Goal: Entertainment & Leisure: Consume media (video, audio)

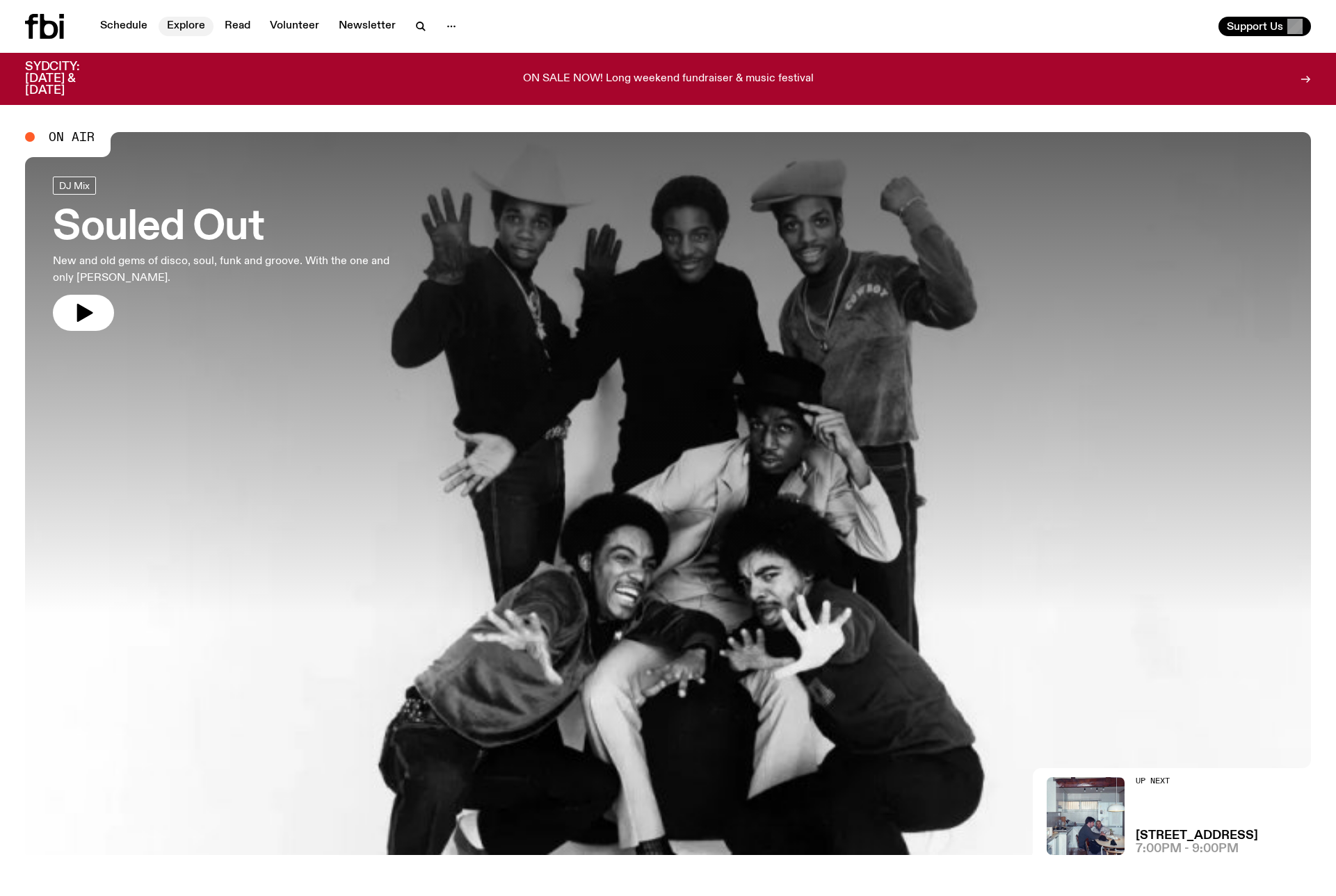
click at [181, 26] on link "Explore" at bounding box center [186, 26] width 55 height 19
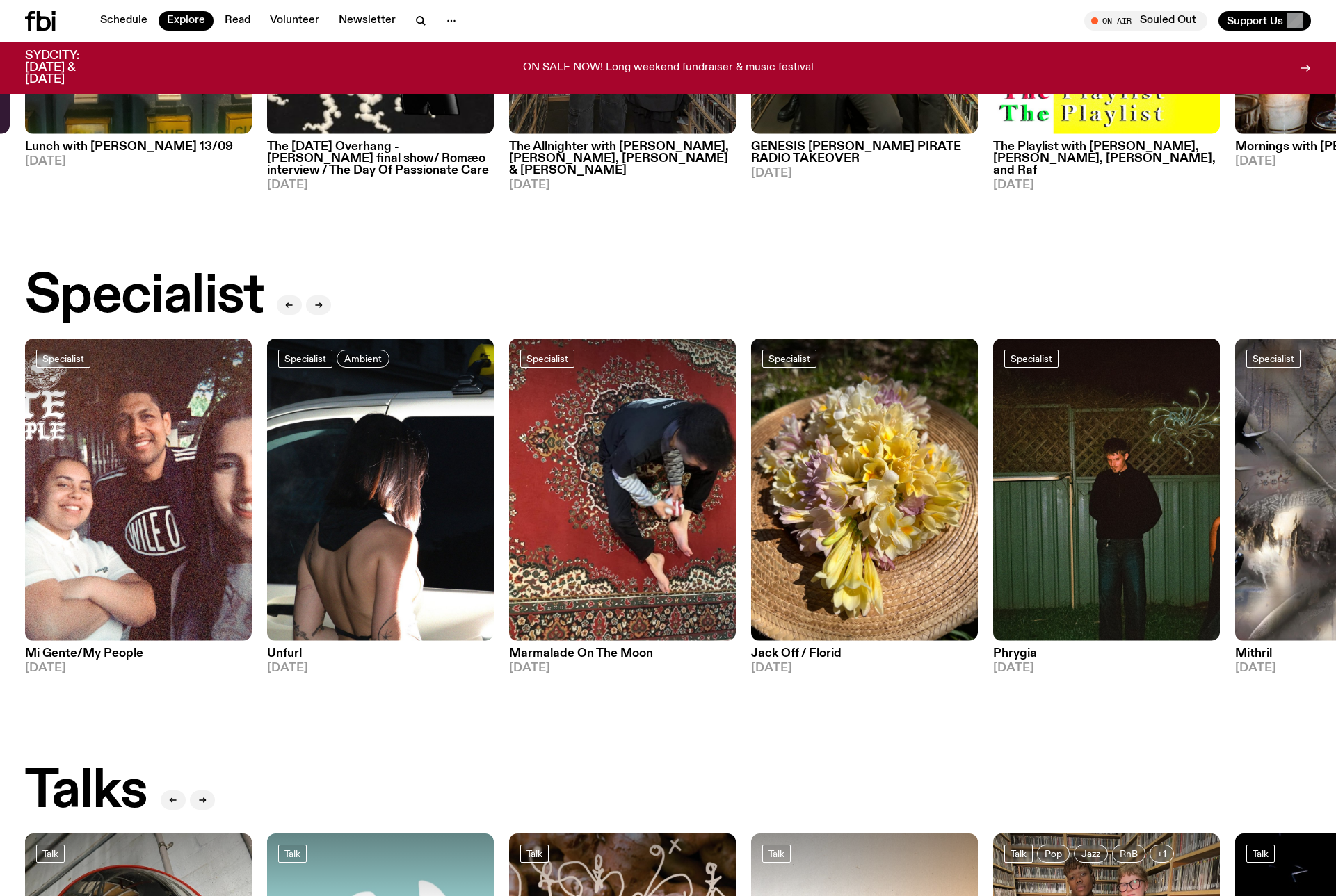
scroll to position [844, 0]
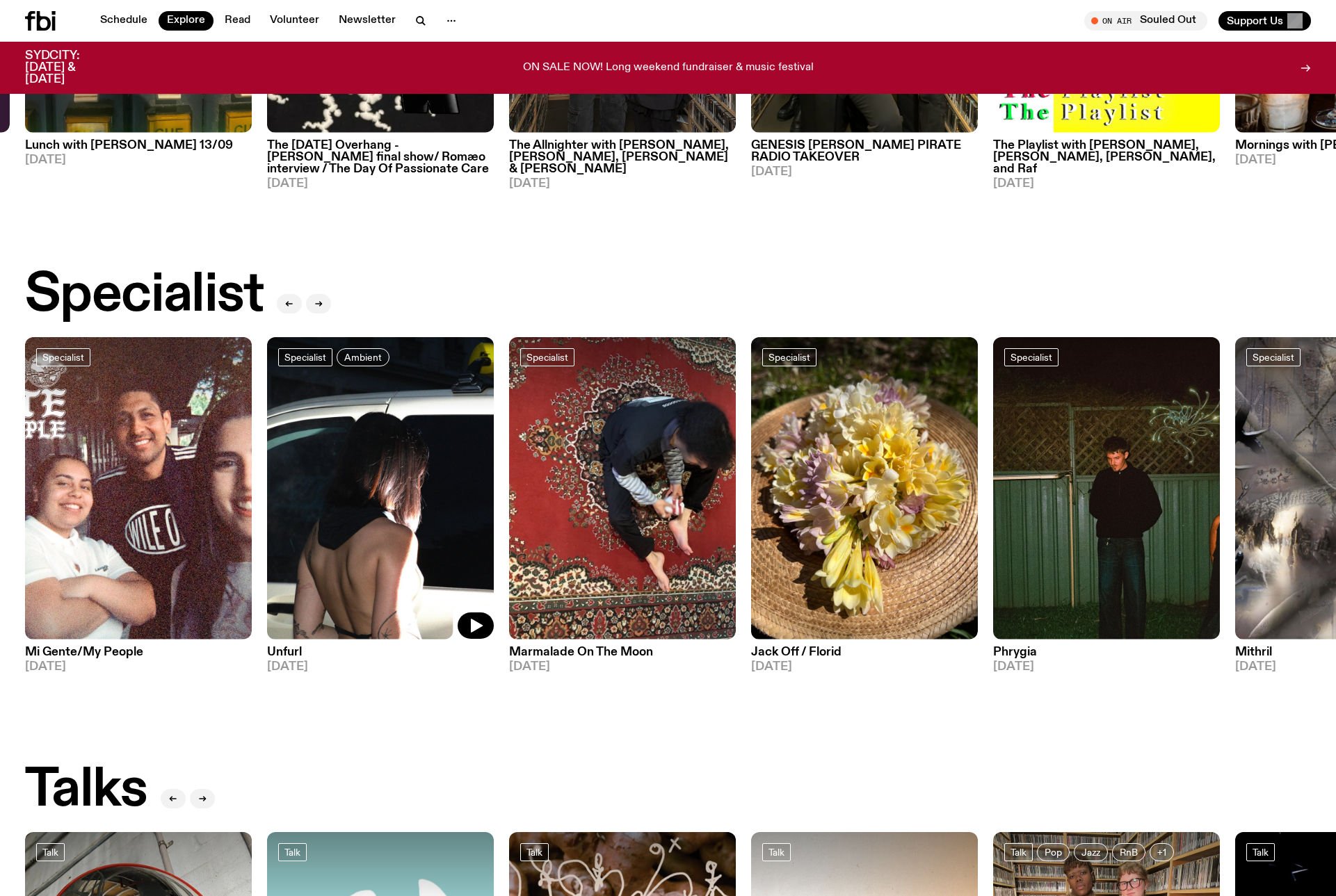
click at [326, 444] on img at bounding box center [380, 488] width 227 height 303
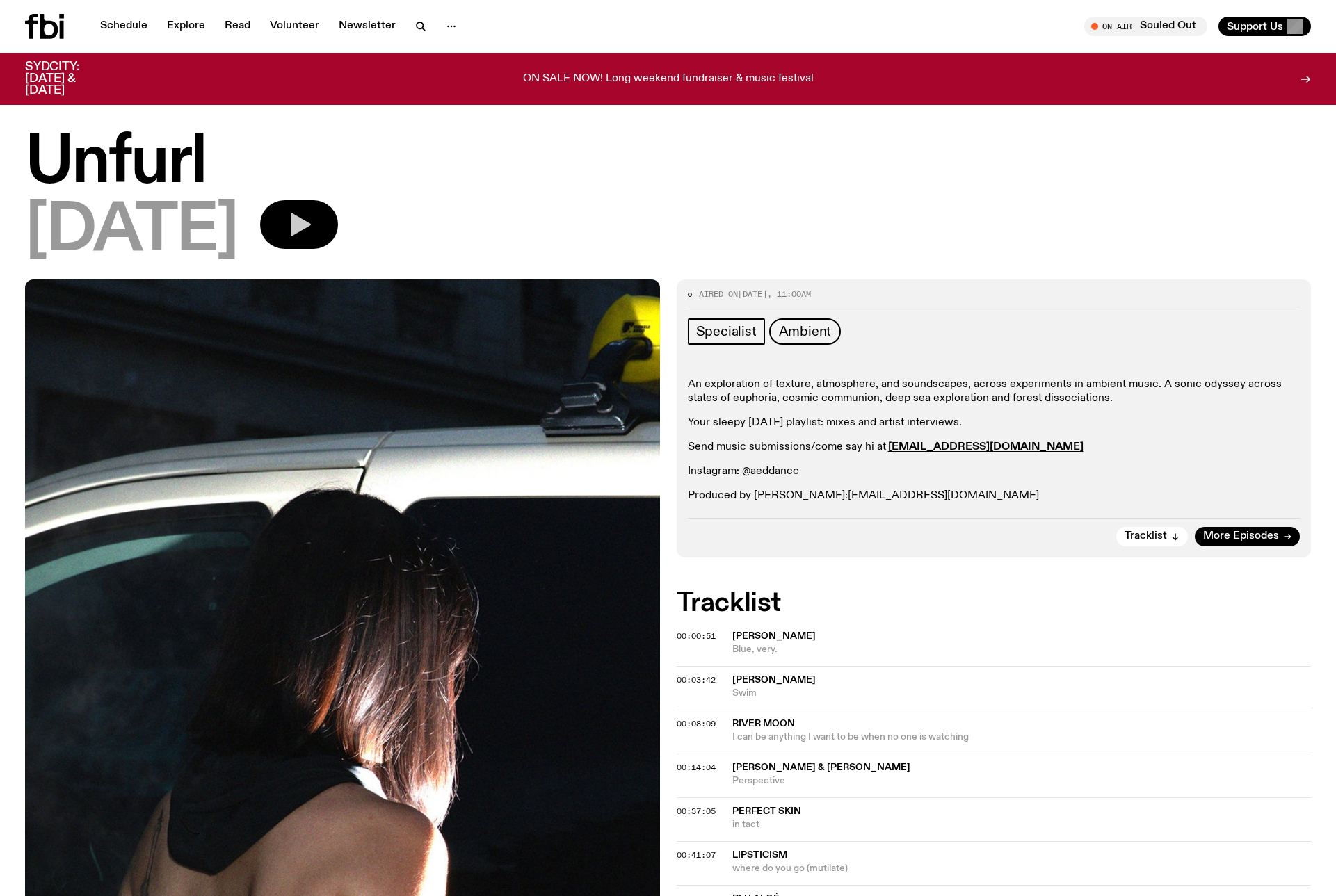
click at [311, 231] on icon "button" at bounding box center [301, 224] width 20 height 23
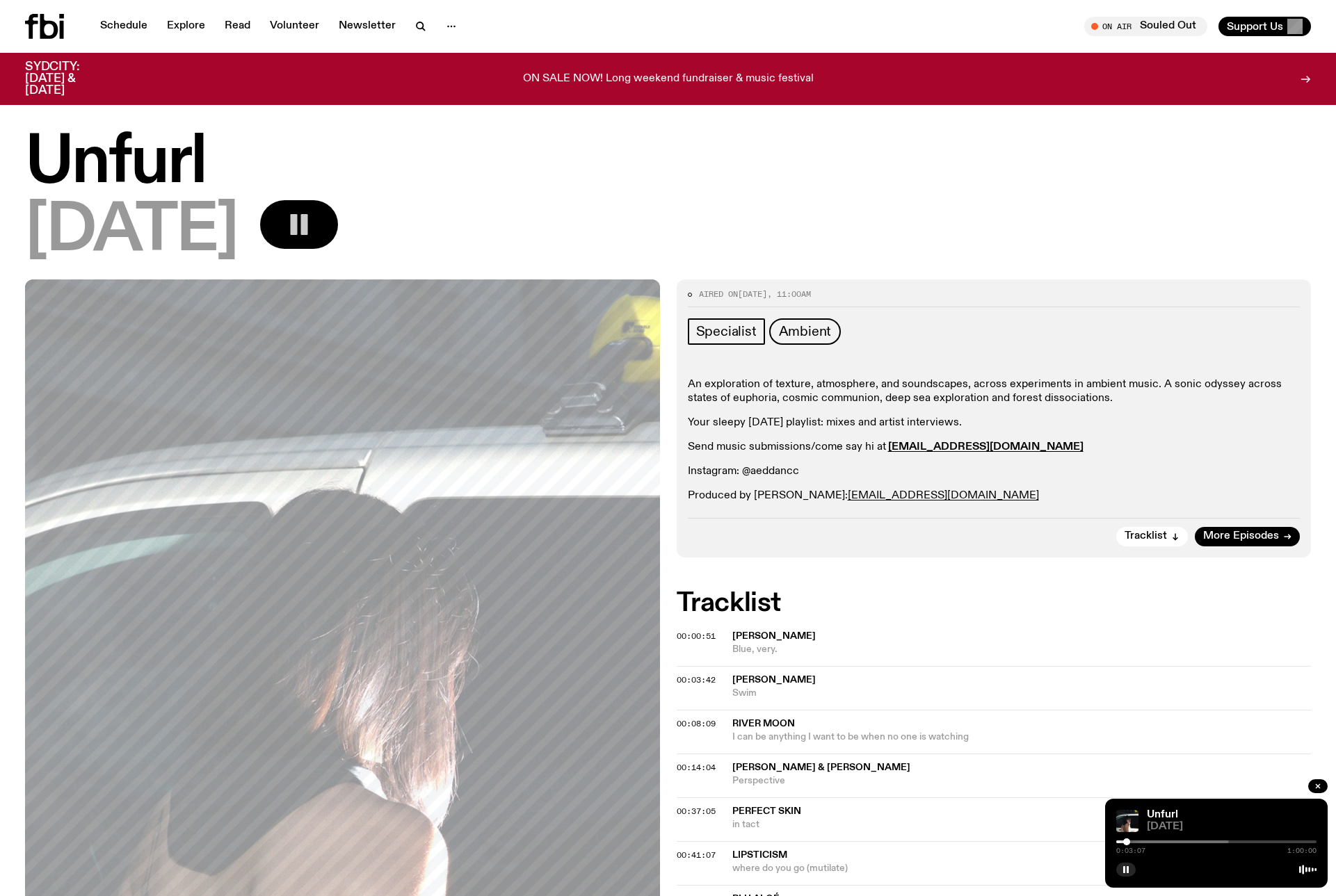
click at [1127, 842] on div at bounding box center [1127, 842] width 7 height 7
click at [1130, 841] on div at bounding box center [1130, 842] width 7 height 7
click at [1134, 841] on div at bounding box center [1134, 842] width 7 height 7
click at [1141, 842] on div at bounding box center [1141, 842] width 7 height 7
click at [1144, 842] on div at bounding box center [1144, 842] width 7 height 7
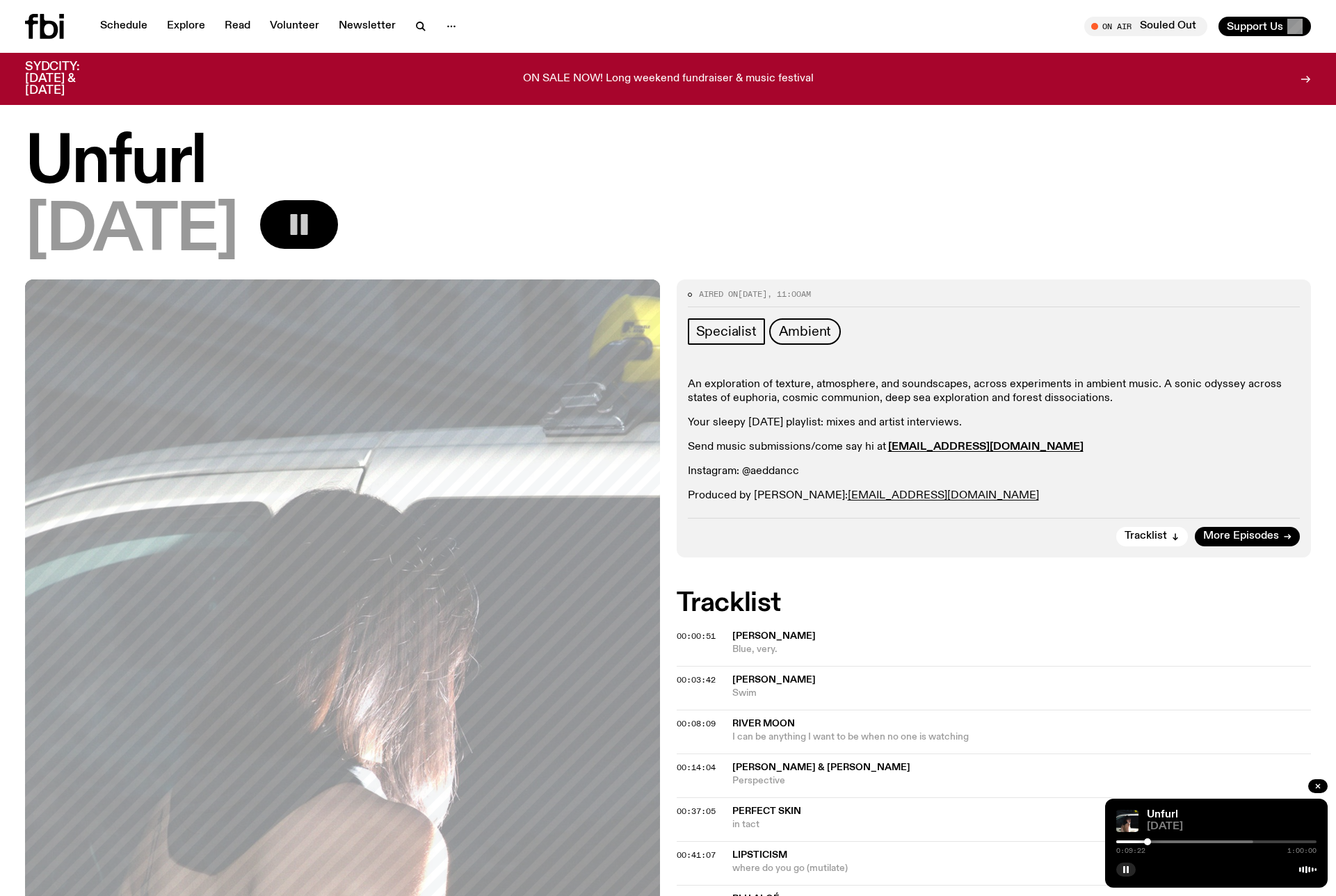
click at [1148, 842] on div at bounding box center [1147, 842] width 7 height 7
click at [1151, 842] on div at bounding box center [1151, 842] width 7 height 7
click at [1155, 842] on div at bounding box center [1155, 842] width 7 height 7
click at [1162, 843] on div at bounding box center [1161, 842] width 7 height 7
click at [1165, 842] on div at bounding box center [1165, 842] width 7 height 7
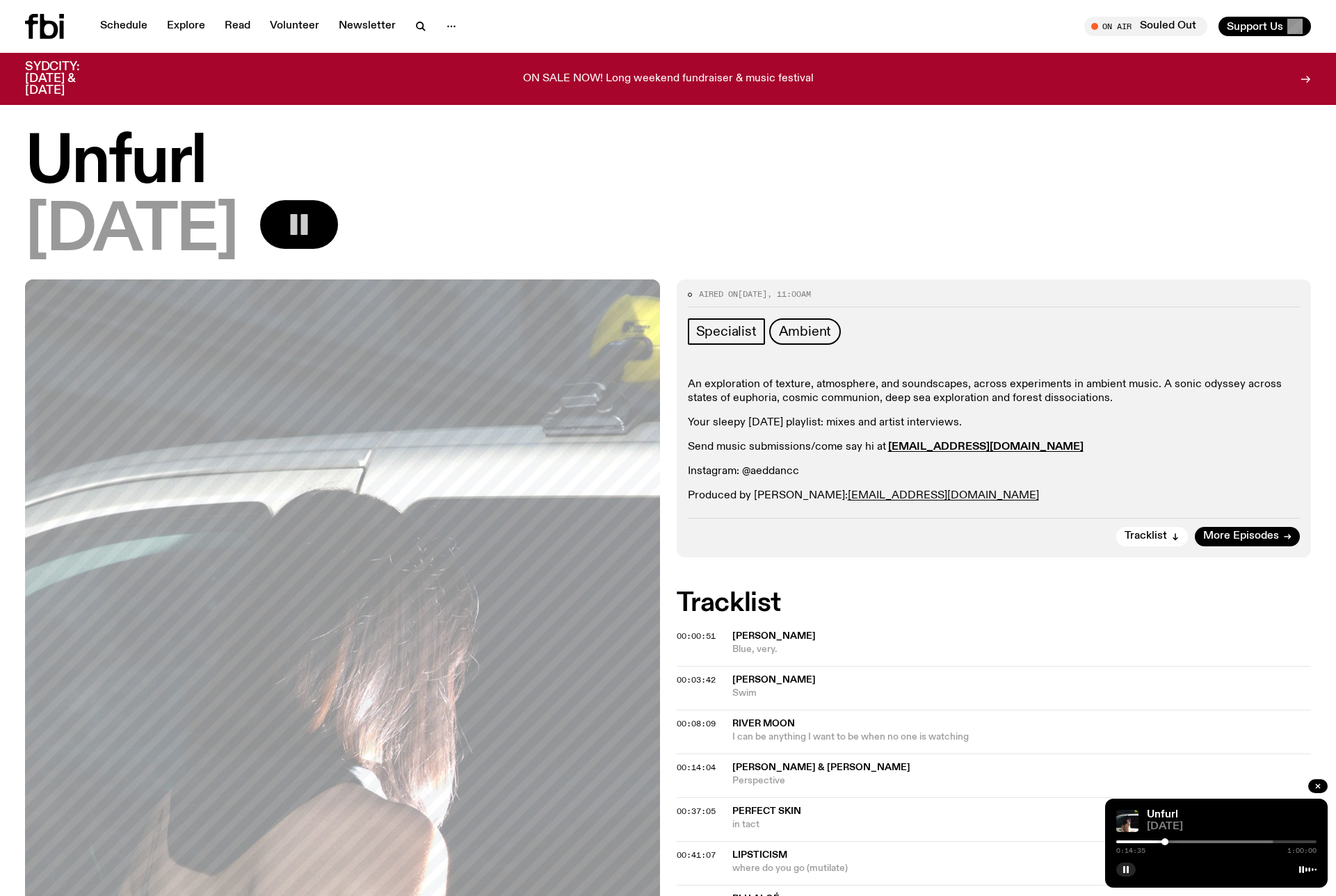
click at [1165, 842] on div at bounding box center [1165, 842] width 7 height 7
click at [1162, 842] on div at bounding box center [1162, 842] width 7 height 7
click at [1092, 132] on h1 "Unfurl" at bounding box center [668, 163] width 1286 height 62
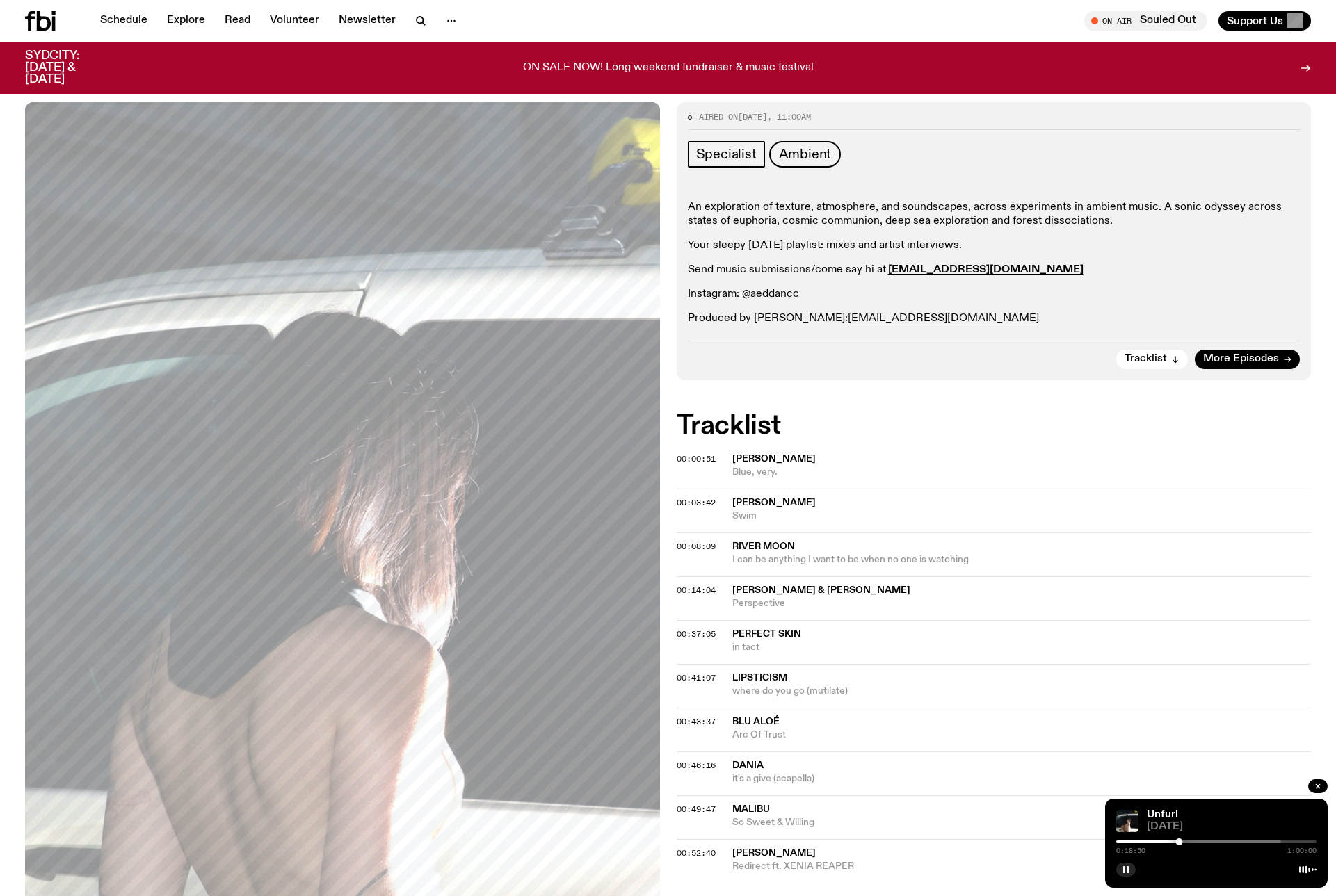
scroll to position [167, 0]
click at [1123, 868] on icon "button" at bounding box center [1126, 870] width 9 height 9
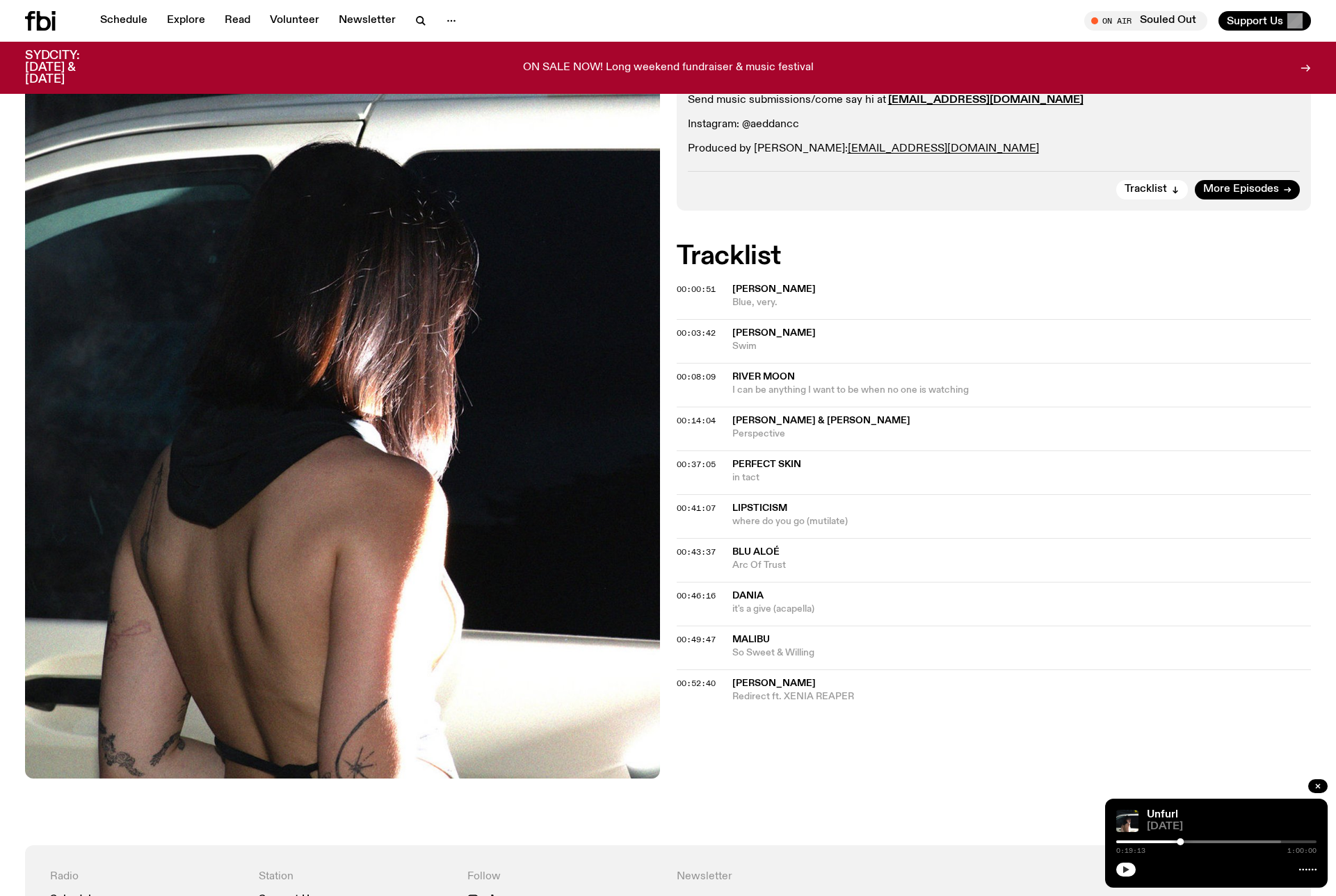
scroll to position [369, 0]
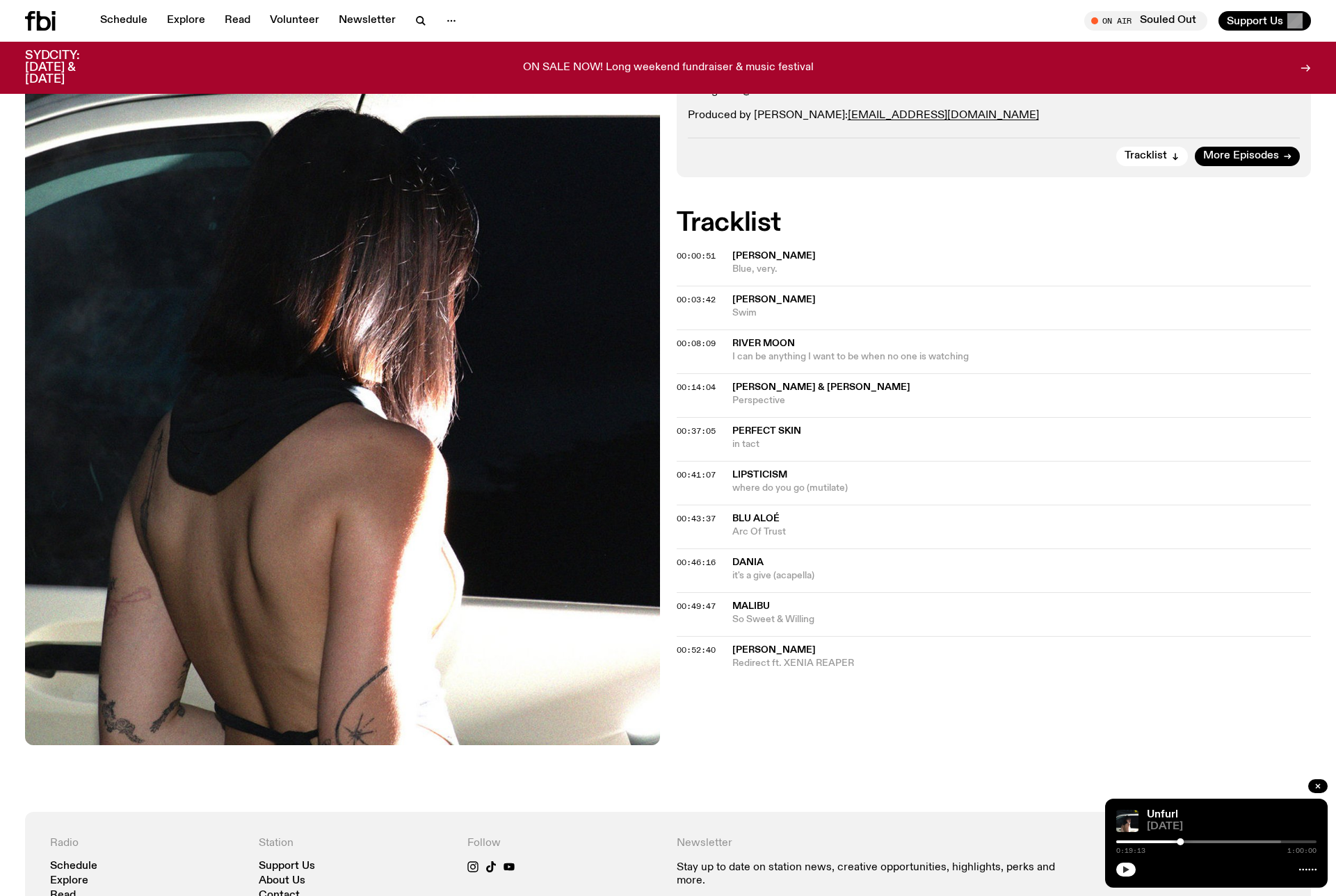
click at [1123, 875] on button "button" at bounding box center [1126, 870] width 19 height 14
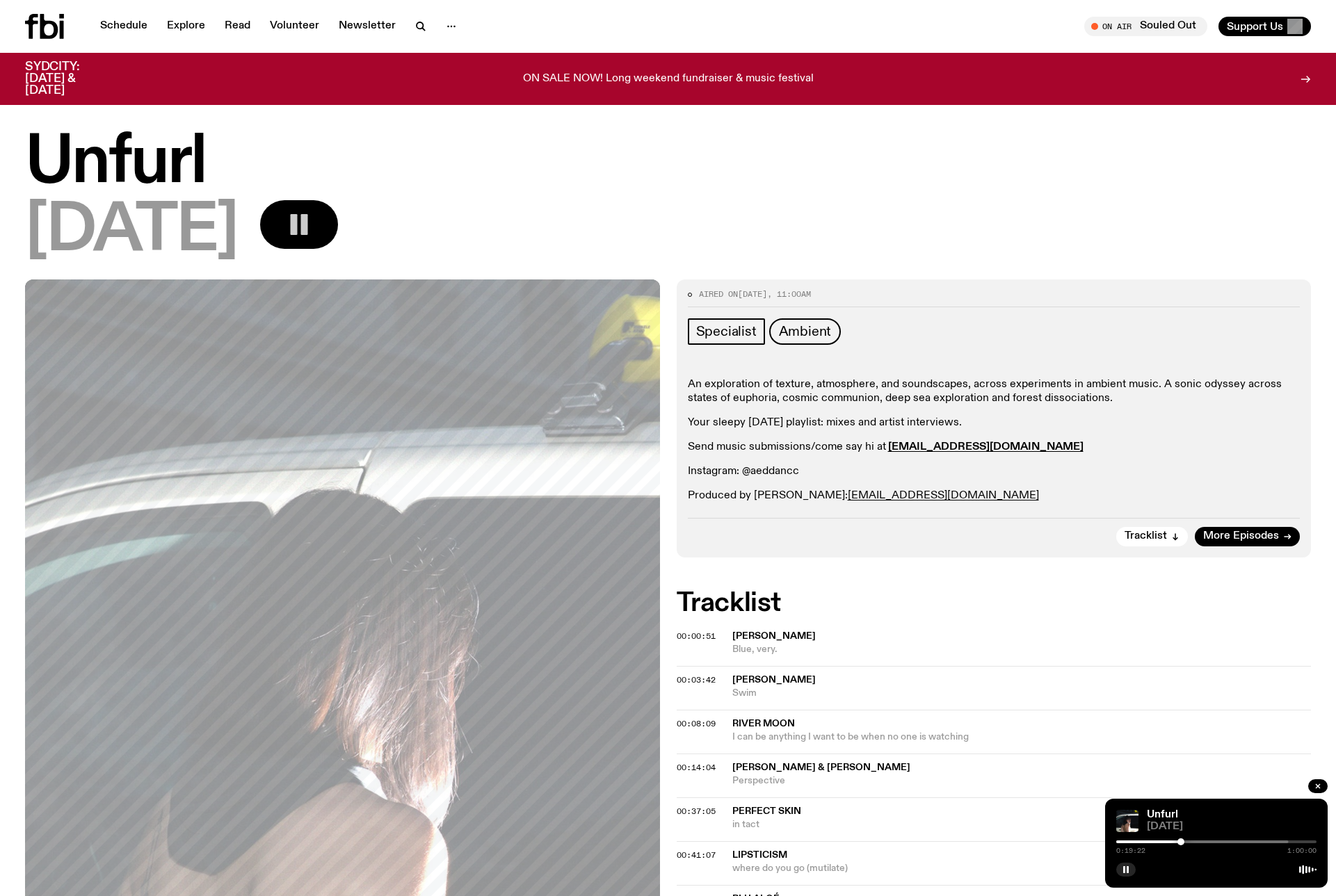
scroll to position [0, 0]
